Goal: Task Accomplishment & Management: Complete application form

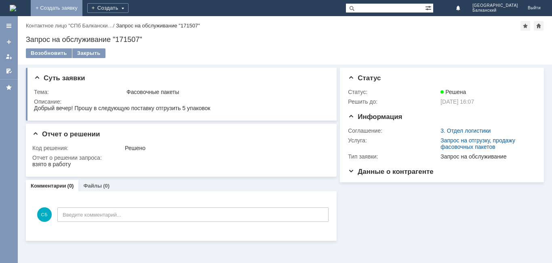
click at [82, 7] on link "+ Создать заявку" at bounding box center [57, 8] width 52 height 16
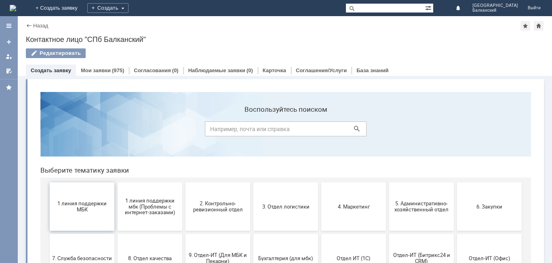
click at [77, 213] on button "1 линия поддержки МБК" at bounding box center [82, 206] width 65 height 48
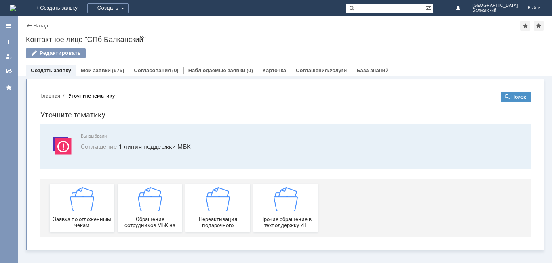
click at [77, 213] on div "Заявка по отложенным чекам" at bounding box center [82, 207] width 60 height 41
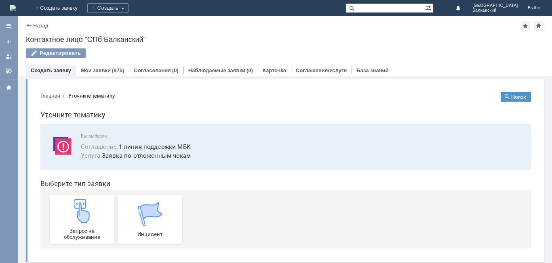
click at [77, 213] on img at bounding box center [82, 211] width 24 height 24
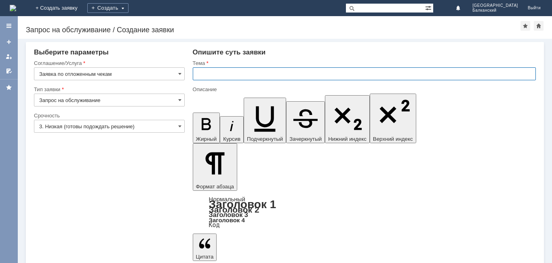
click at [207, 77] on input "text" at bounding box center [364, 73] width 343 height 13
type input "отложенные чеки"
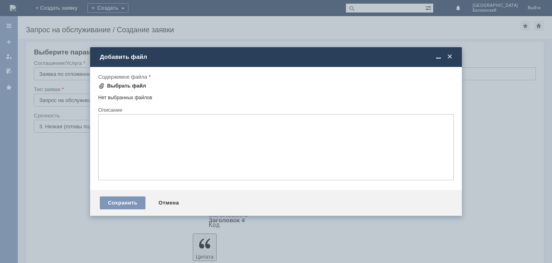
click at [108, 84] on div "Выбрать файл" at bounding box center [126, 86] width 39 height 6
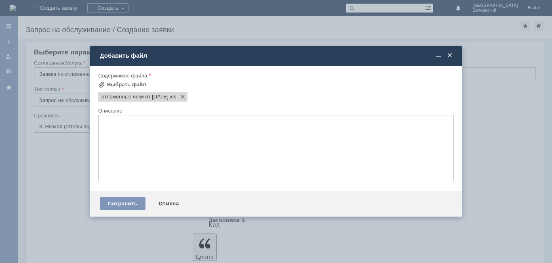
click at [117, 124] on textarea at bounding box center [275, 148] width 355 height 66
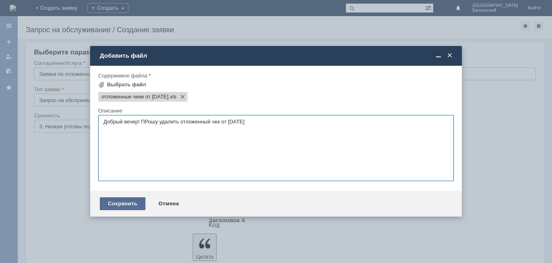
type textarea "Добрый вечер! ПРошу удалить отложенный чек от 16.08.2025"
click at [117, 202] on div "Сохранить" at bounding box center [123, 203] width 46 height 13
